Goal: Entertainment & Leisure: Consume media (video, audio)

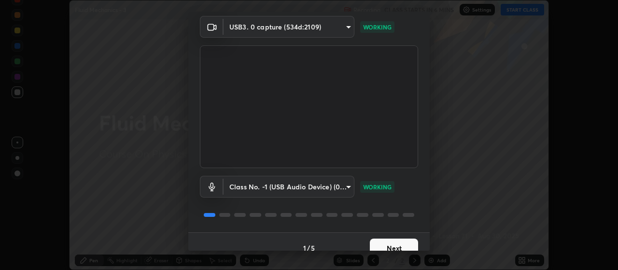
scroll to position [47, 0]
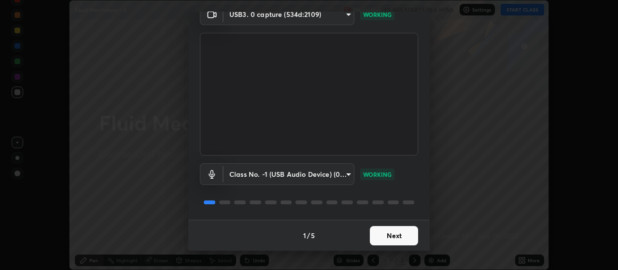
click at [385, 239] on button "Next" at bounding box center [394, 235] width 48 height 19
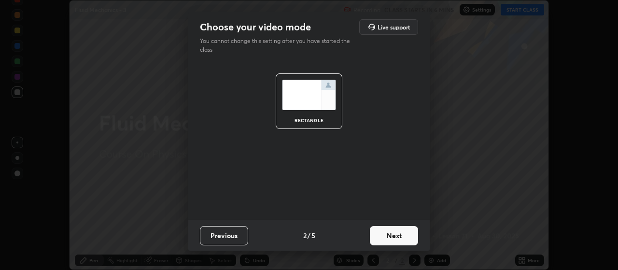
click at [385, 234] on button "Next" at bounding box center [394, 235] width 48 height 19
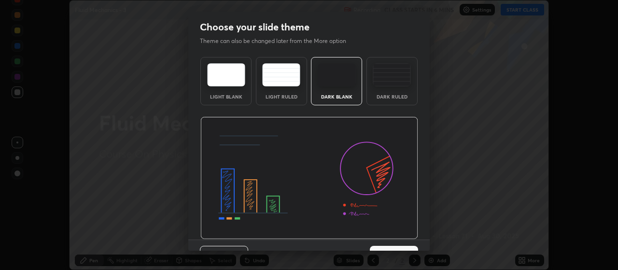
click at [381, 234] on img at bounding box center [309, 178] width 218 height 123
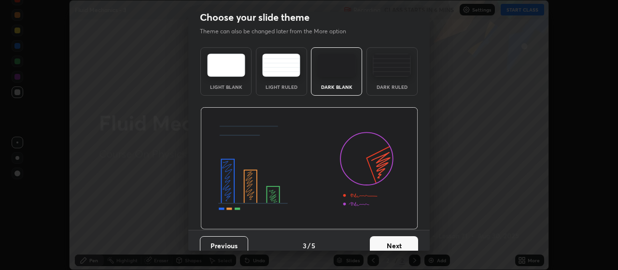
scroll to position [10, 0]
click at [373, 243] on button "Next" at bounding box center [394, 244] width 48 height 19
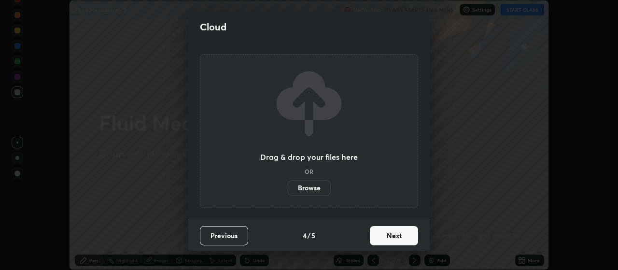
click at [376, 239] on button "Next" at bounding box center [394, 235] width 48 height 19
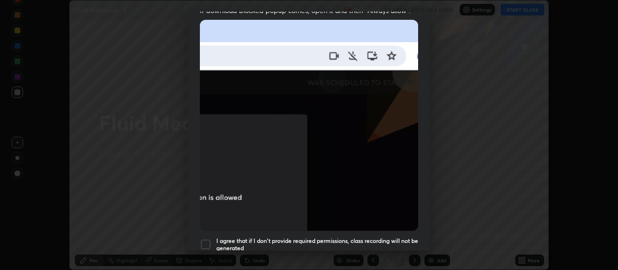
scroll to position [207, 0]
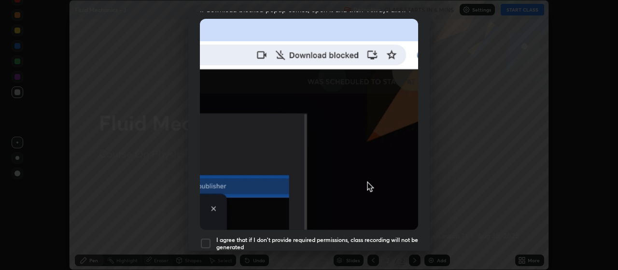
click at [205, 226] on div "Allow "Download multiple files" if prompted: If download blocked popup comes, o…" at bounding box center [308, 57] width 241 height 406
click at [204, 240] on div at bounding box center [206, 243] width 12 height 12
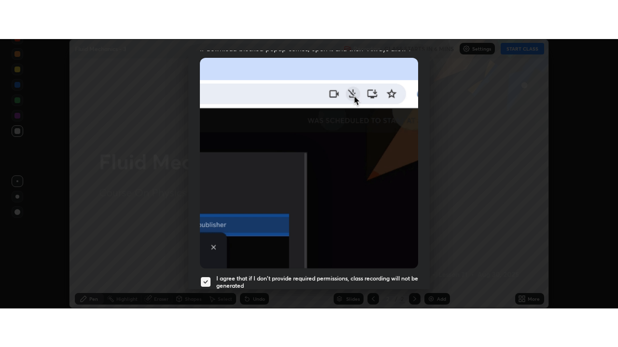
scroll to position [244, 0]
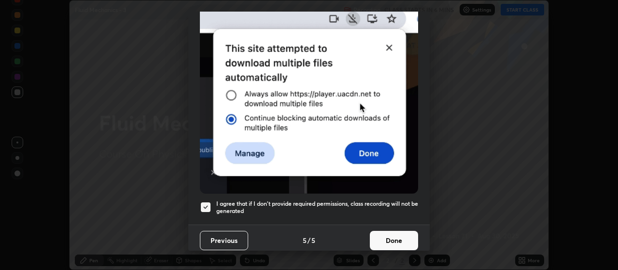
click at [387, 236] on button "Done" at bounding box center [394, 240] width 48 height 19
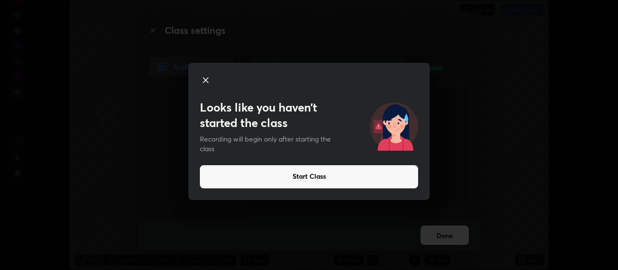
click at [352, 178] on button "Start Class" at bounding box center [309, 176] width 218 height 23
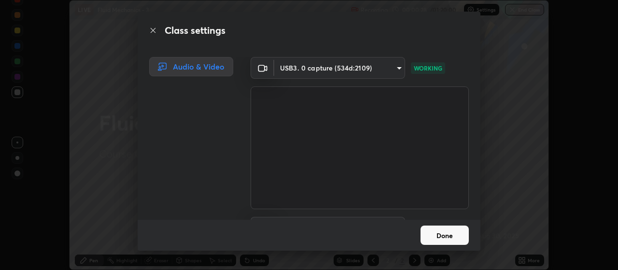
click at [432, 230] on button "Done" at bounding box center [444, 234] width 48 height 19
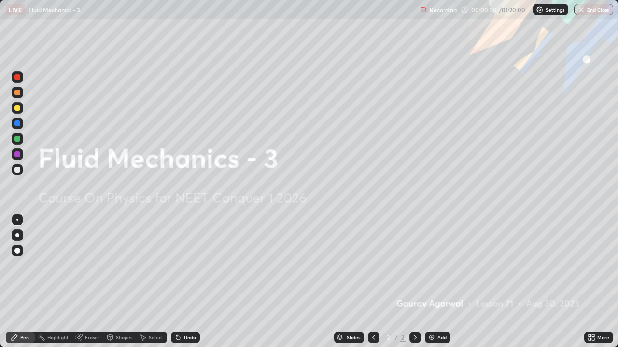
scroll to position [347, 618]
click at [438, 269] on div "Add" at bounding box center [441, 337] width 9 height 5
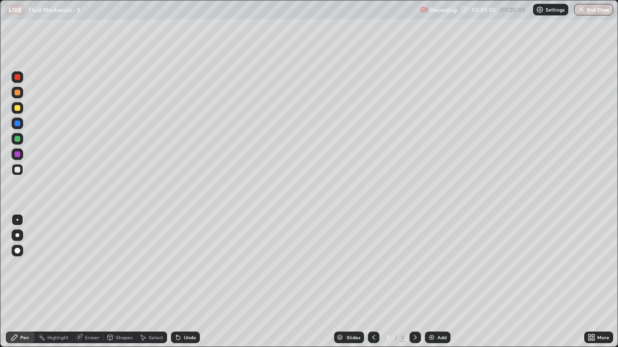
click at [17, 235] on div at bounding box center [17, 236] width 4 height 4
click at [191, 269] on div "Undo" at bounding box center [190, 337] width 12 height 5
click at [17, 141] on div at bounding box center [17, 139] width 6 height 6
click at [21, 169] on div at bounding box center [18, 170] width 12 height 12
click at [17, 138] on div at bounding box center [17, 139] width 6 height 6
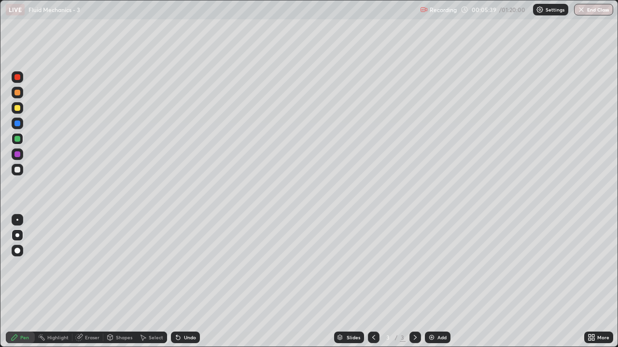
click at [16, 170] on div at bounding box center [17, 170] width 6 height 6
click at [438, 269] on div "Add" at bounding box center [438, 338] width 26 height 12
click at [16, 110] on div at bounding box center [17, 108] width 6 height 6
click at [19, 170] on div at bounding box center [17, 170] width 6 height 6
click at [19, 110] on div at bounding box center [18, 108] width 12 height 12
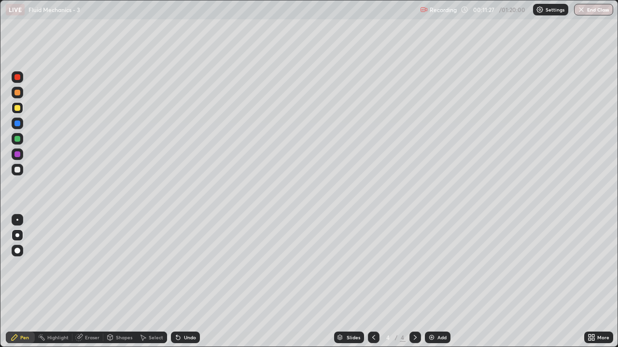
click at [22, 170] on div at bounding box center [18, 170] width 12 height 12
click at [17, 122] on div at bounding box center [17, 124] width 6 height 6
click at [445, 269] on div "Add" at bounding box center [438, 338] width 26 height 12
click at [18, 169] on div at bounding box center [17, 170] width 6 height 6
click at [18, 140] on div at bounding box center [17, 139] width 6 height 6
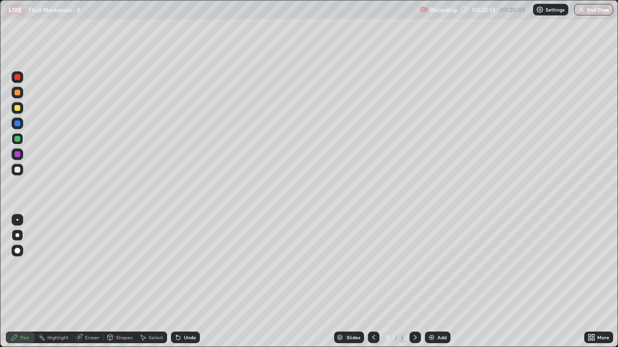
click at [19, 168] on div at bounding box center [17, 170] width 6 height 6
click at [21, 107] on div at bounding box center [18, 108] width 12 height 12
click at [21, 166] on div at bounding box center [18, 170] width 12 height 12
click at [17, 152] on div at bounding box center [17, 154] width 6 height 6
click at [22, 169] on div at bounding box center [18, 170] width 12 height 12
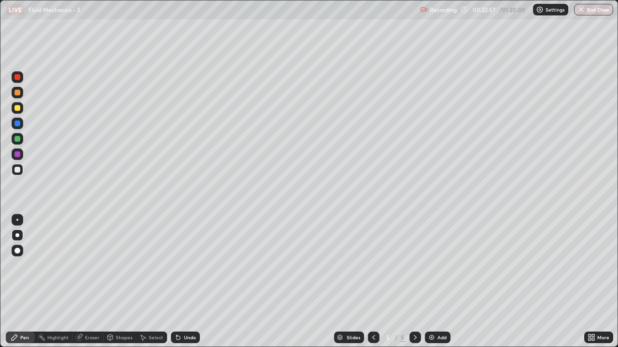
click at [19, 139] on div at bounding box center [17, 139] width 6 height 6
click at [90, 269] on div "Eraser" at bounding box center [92, 337] width 14 height 5
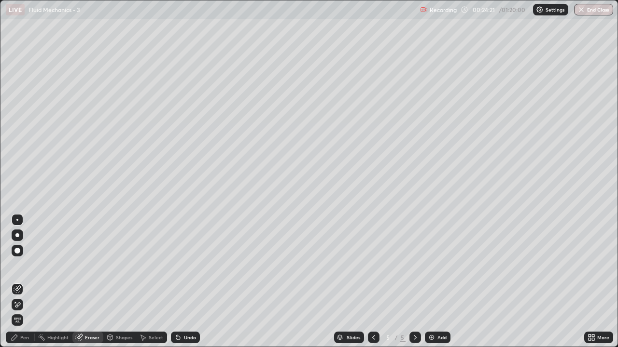
click at [22, 269] on div at bounding box center [18, 304] width 12 height 15
click at [20, 269] on div "Pen" at bounding box center [24, 337] width 9 height 5
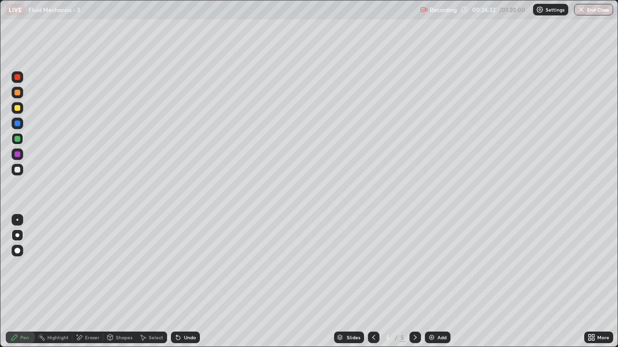
click at [17, 170] on div at bounding box center [17, 170] width 6 height 6
click at [436, 269] on div "Add" at bounding box center [438, 338] width 26 height 12
click at [373, 269] on icon at bounding box center [374, 338] width 8 height 8
click at [414, 269] on icon at bounding box center [415, 338] width 8 height 8
click at [186, 269] on div "Undo" at bounding box center [190, 337] width 12 height 5
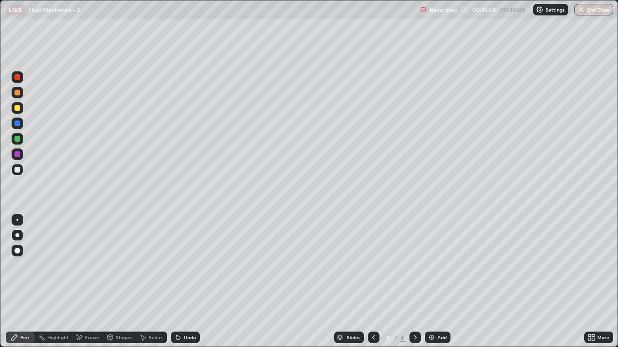
click at [18, 152] on div at bounding box center [17, 154] width 6 height 6
click at [19, 170] on div at bounding box center [17, 170] width 6 height 6
click at [19, 139] on div at bounding box center [17, 139] width 6 height 6
click at [20, 170] on div at bounding box center [17, 170] width 6 height 6
click at [361, 269] on div "Slides" at bounding box center [349, 338] width 30 height 12
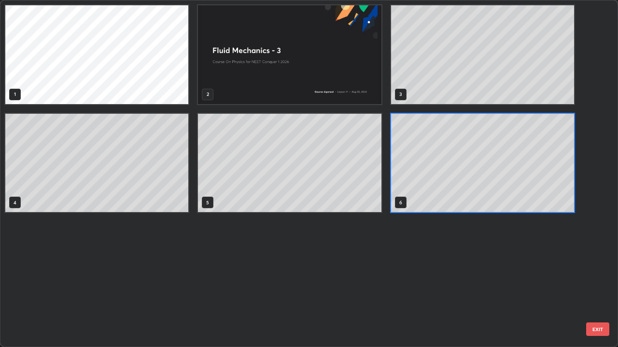
scroll to position [344, 612]
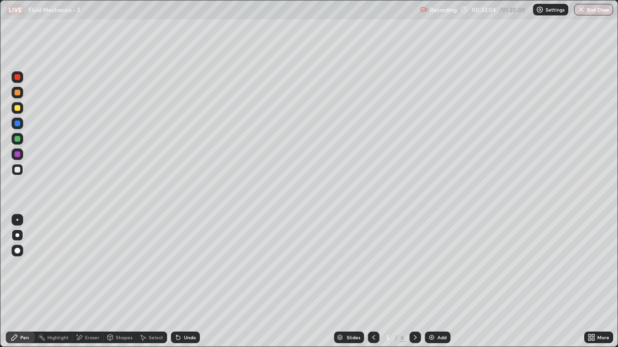
click at [414, 269] on icon at bounding box center [415, 338] width 8 height 8
click at [438, 269] on div "Add" at bounding box center [441, 337] width 9 height 5
click at [18, 141] on div at bounding box center [17, 139] width 6 height 6
click at [20, 170] on div at bounding box center [17, 170] width 6 height 6
click at [428, 269] on img at bounding box center [431, 338] width 8 height 8
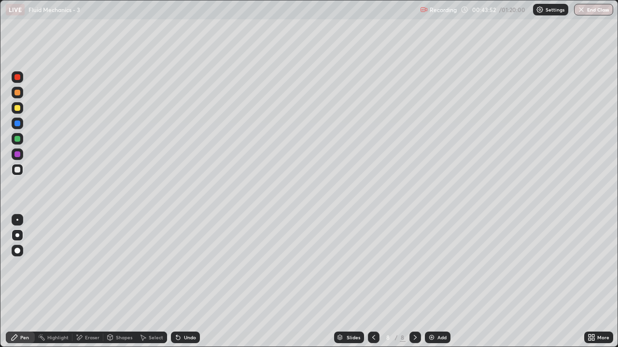
click at [20, 141] on div at bounding box center [18, 139] width 12 height 12
click at [20, 170] on div at bounding box center [17, 170] width 6 height 6
click at [582, 11] on img "button" at bounding box center [581, 10] width 8 height 8
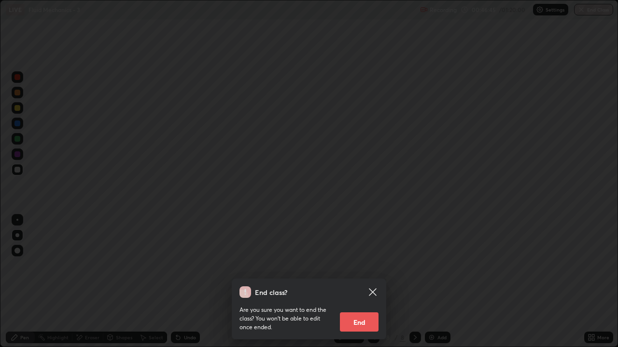
click at [354, 269] on button "End" at bounding box center [359, 322] width 39 height 19
